Goal: Use online tool/utility: Utilize a website feature to perform a specific function

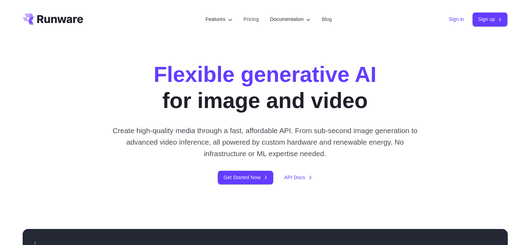
click at [458, 18] on link "Sign in" at bounding box center [456, 19] width 15 height 8
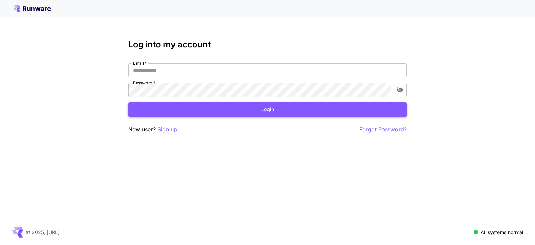
type input "**********"
click at [254, 107] on button "Login" at bounding box center [267, 109] width 279 height 14
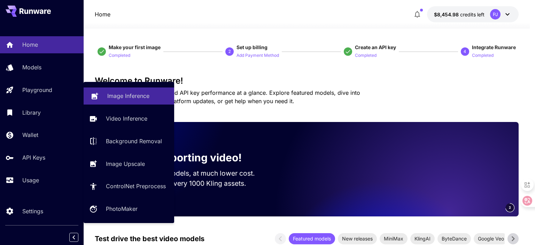
click at [122, 91] on link "Image Inference" at bounding box center [129, 95] width 91 height 17
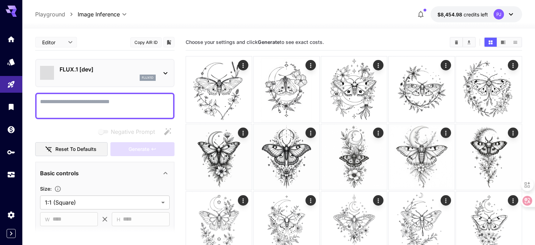
type input "**********"
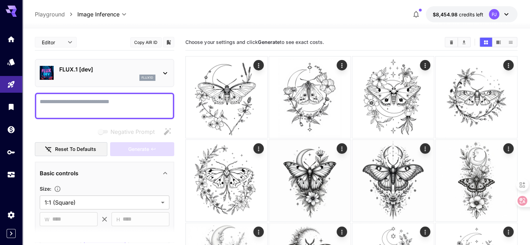
click at [125, 75] on div "flux1d" at bounding box center [107, 78] width 96 height 6
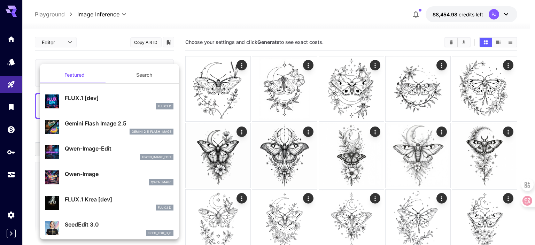
click at [77, 122] on p "Gemini Flash Image 2.5" at bounding box center [119, 123] width 109 height 8
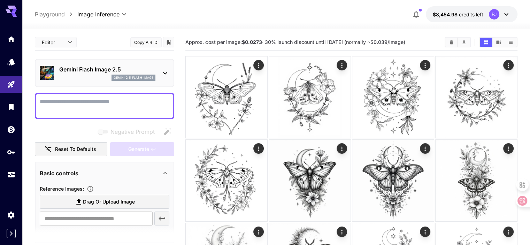
click at [52, 100] on textarea "Negative Prompt" at bounding box center [105, 106] width 130 height 17
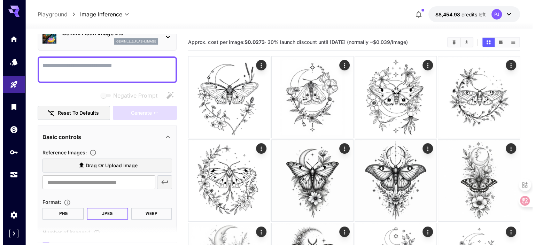
scroll to position [1, 0]
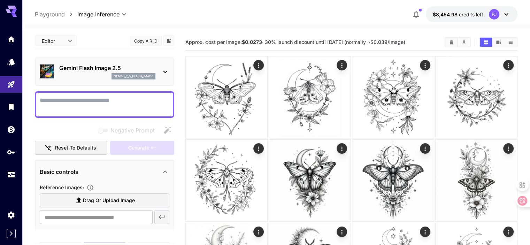
click at [69, 75] on div "gemini_2_5_flash_image" at bounding box center [107, 76] width 96 height 6
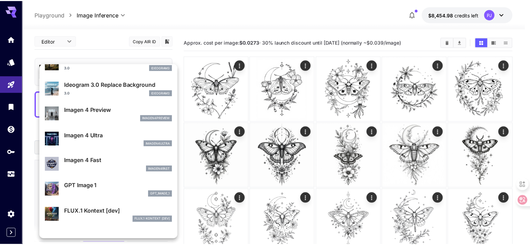
scroll to position [314, 0]
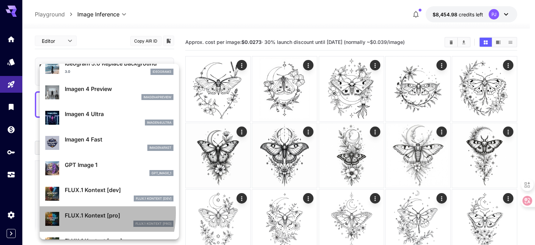
click at [75, 213] on p "FLUX.1 Kontext [pro]" at bounding box center [119, 215] width 109 height 8
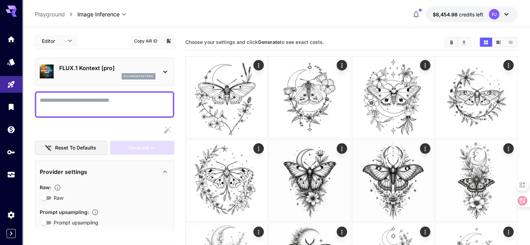
click at [122, 108] on textarea "Raw" at bounding box center [105, 104] width 130 height 17
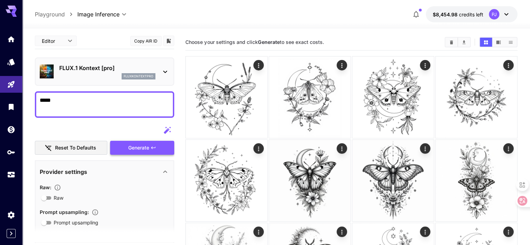
type textarea "*****"
click at [149, 151] on span "Generate" at bounding box center [138, 148] width 21 height 9
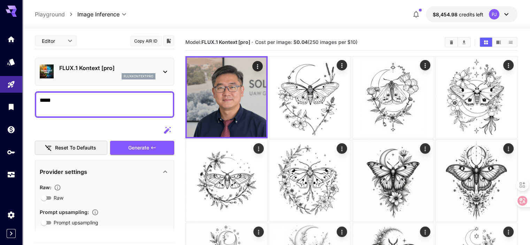
click at [88, 100] on textarea "*****" at bounding box center [105, 104] width 130 height 17
drag, startPoint x: 65, startPoint y: 99, endPoint x: 0, endPoint y: 99, distance: 64.8
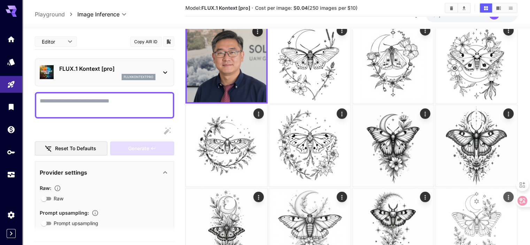
scroll to position [70, 0]
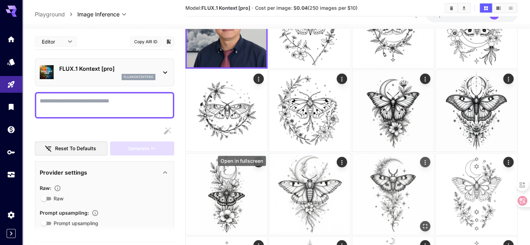
click at [422, 222] on icon "Open in fullscreen" at bounding box center [425, 225] width 7 height 7
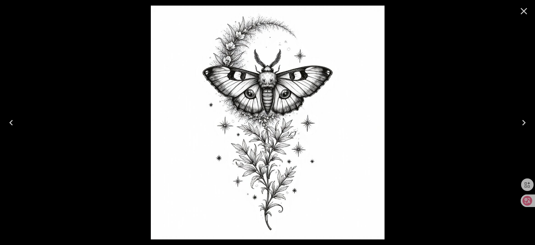
drag, startPoint x: 520, startPoint y: 11, endPoint x: 465, endPoint y: 65, distance: 77.1
click at [520, 11] on icon "Close" at bounding box center [523, 11] width 11 height 11
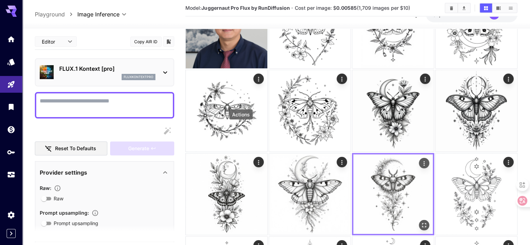
click at [421, 160] on icon "Actions" at bounding box center [424, 163] width 7 height 7
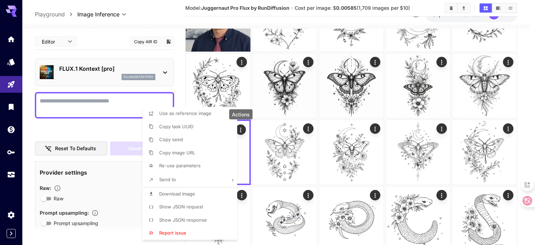
click at [176, 189] on li "Download Image" at bounding box center [192, 193] width 99 height 13
click at [409, 164] on div at bounding box center [267, 122] width 535 height 245
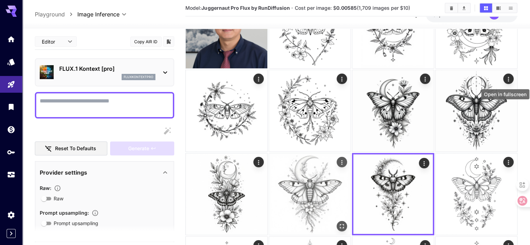
click at [345, 222] on icon "Open in fullscreen" at bounding box center [341, 225] width 7 height 7
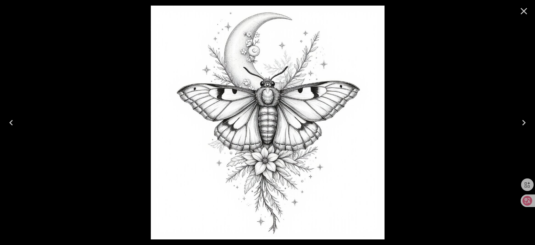
click at [493, 127] on div at bounding box center [267, 122] width 535 height 245
click at [524, 11] on icon "Close" at bounding box center [524, 11] width 7 height 7
